Goal: Check status: Check status

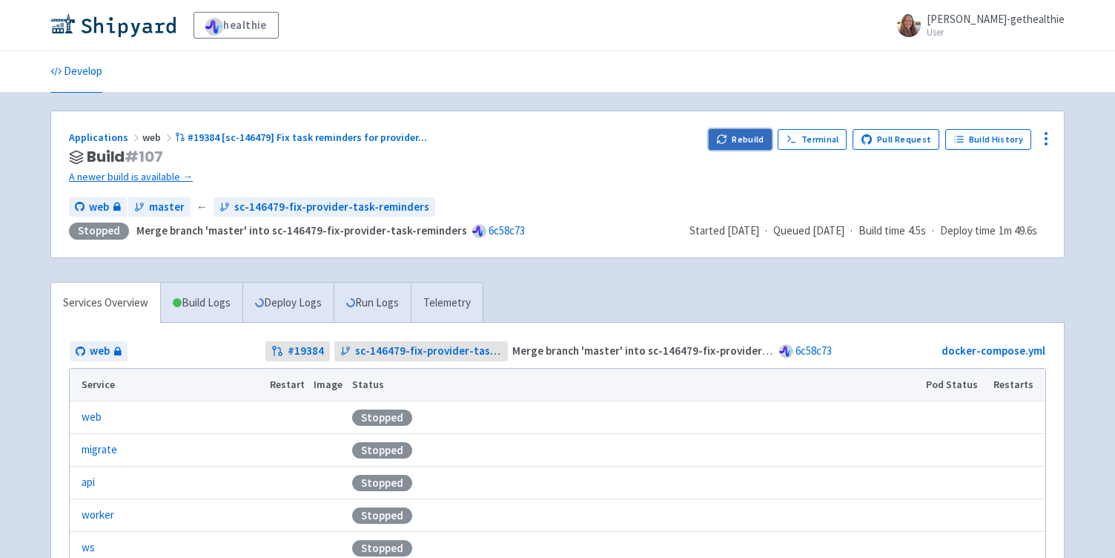
click at [735, 140] on button "Rebuild" at bounding box center [741, 139] width 64 height 21
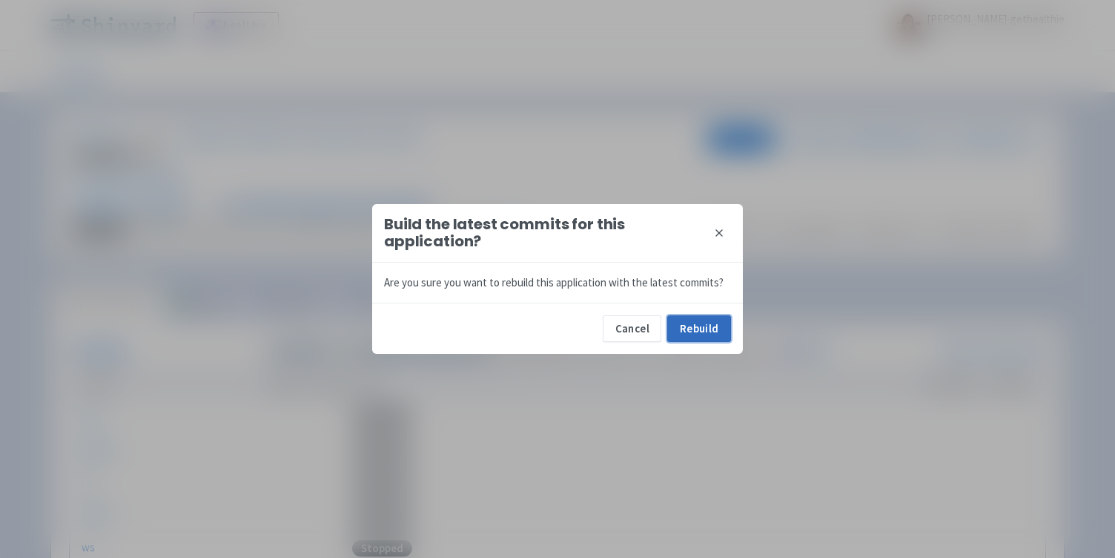
click at [701, 321] on button "Rebuild" at bounding box center [699, 328] width 64 height 27
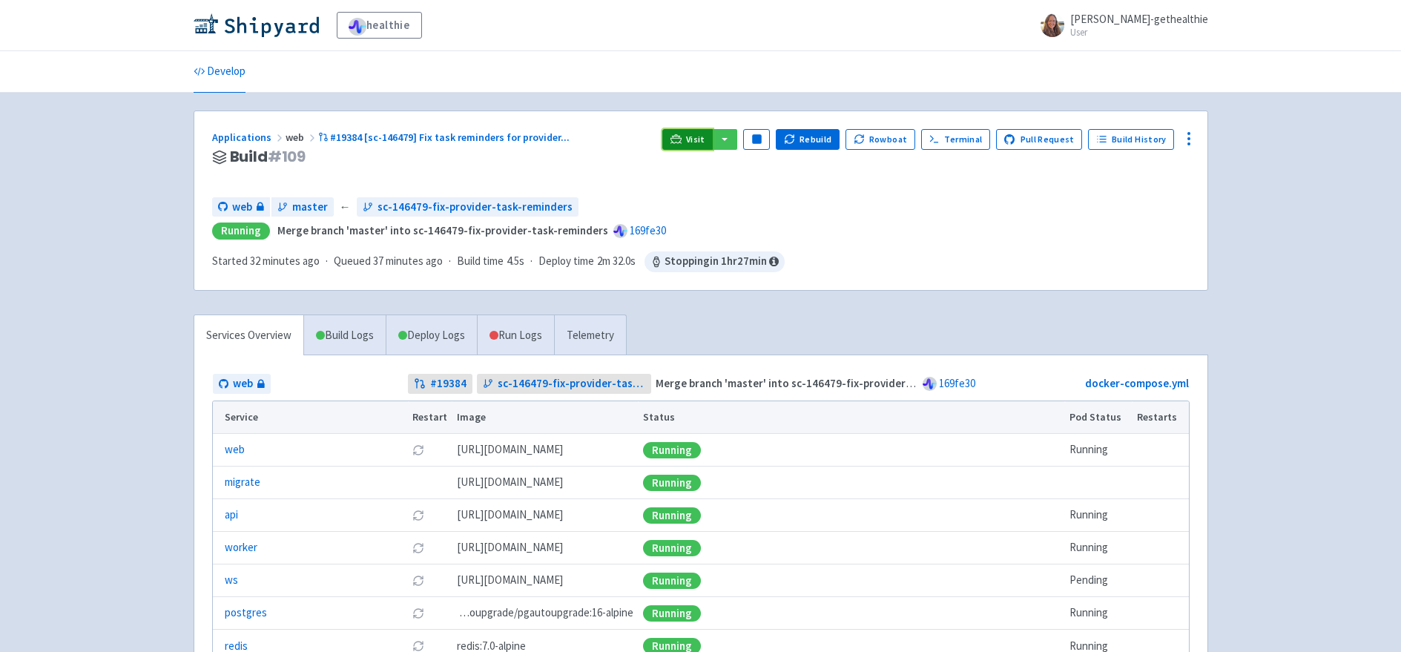
click at [681, 138] on icon at bounding box center [675, 138] width 11 height 8
